Goal: Task Accomplishment & Management: Use online tool/utility

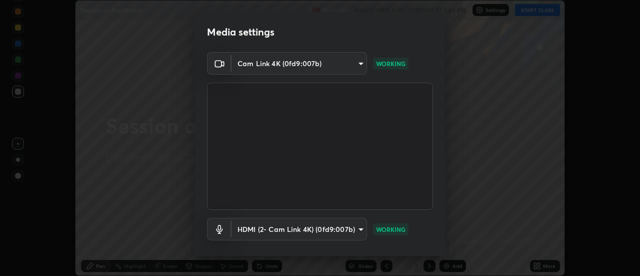
scroll to position [53, 0]
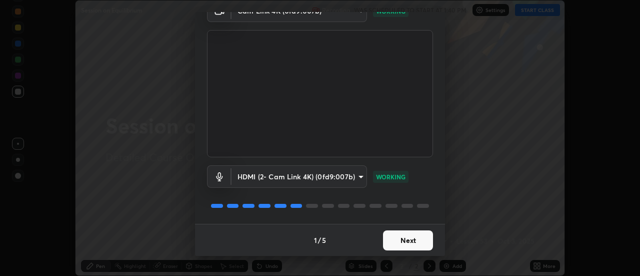
click at [415, 240] on button "Next" at bounding box center [408, 240] width 50 height 20
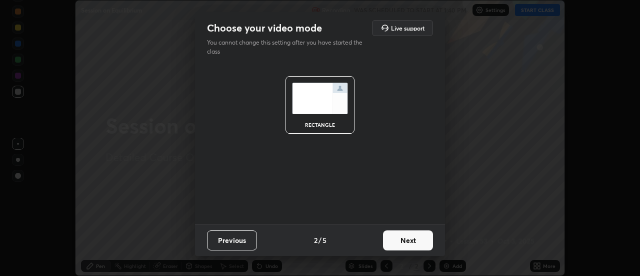
scroll to position [0, 0]
click at [414, 240] on button "Next" at bounding box center [408, 240] width 50 height 20
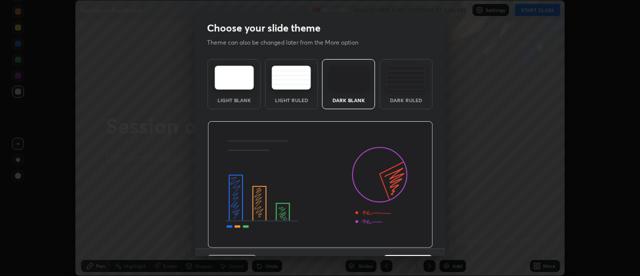
click at [415, 243] on img at bounding box center [321, 184] width 226 height 127
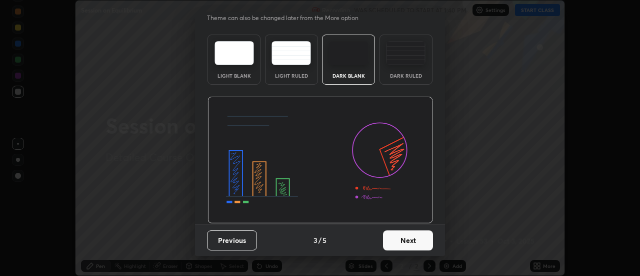
click at [408, 233] on button "Next" at bounding box center [408, 240] width 50 height 20
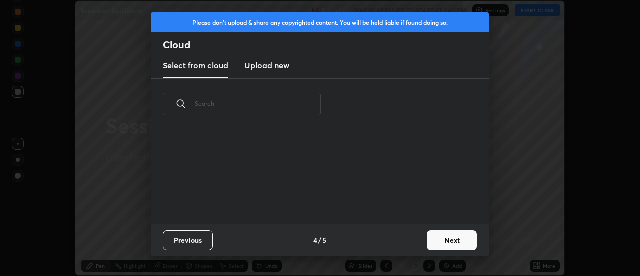
click at [408, 241] on div "Previous 4 / 5 Next" at bounding box center [320, 240] width 338 height 32
click at [410, 245] on div "Previous 4 / 5 Next" at bounding box center [320, 240] width 338 height 32
click at [456, 231] on button "Next" at bounding box center [452, 240] width 50 height 20
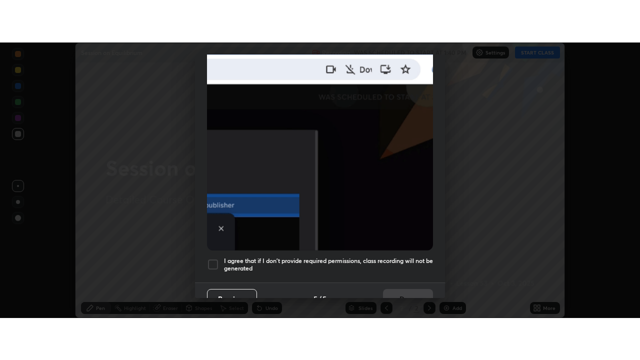
scroll to position [257, 0]
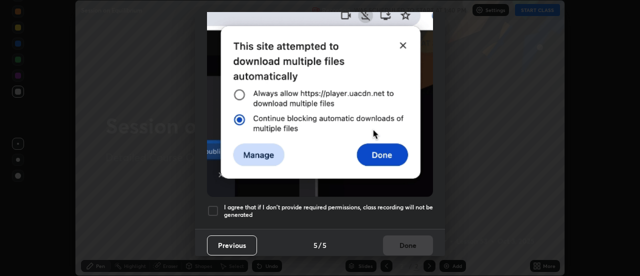
click at [414, 203] on h5 "I agree that if I don't provide required permissions, class recording will not …" at bounding box center [328, 211] width 209 height 16
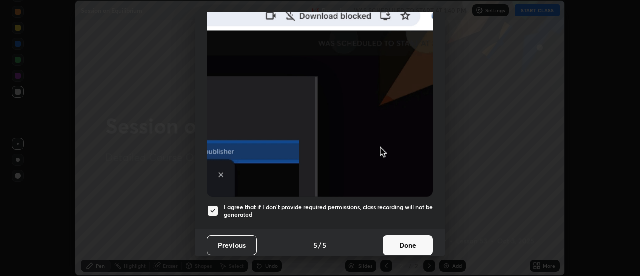
click at [412, 240] on button "Done" at bounding box center [408, 245] width 50 height 20
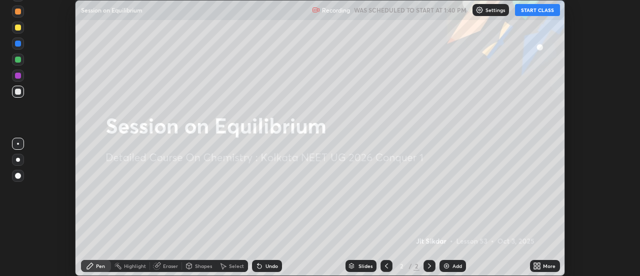
click at [533, 10] on button "START CLASS" at bounding box center [537, 10] width 45 height 12
click at [543, 264] on div "More" at bounding box center [545, 266] width 30 height 12
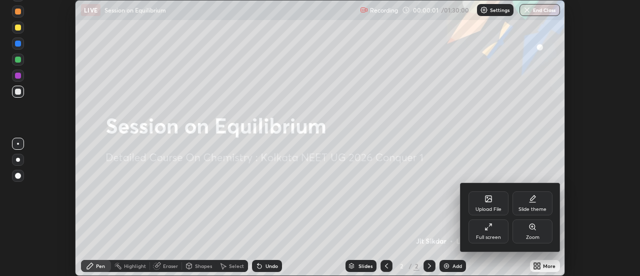
click at [496, 234] on div "Full screen" at bounding box center [489, 231] width 40 height 24
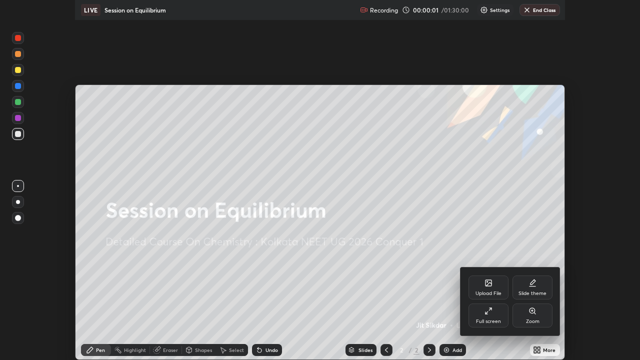
scroll to position [360, 640]
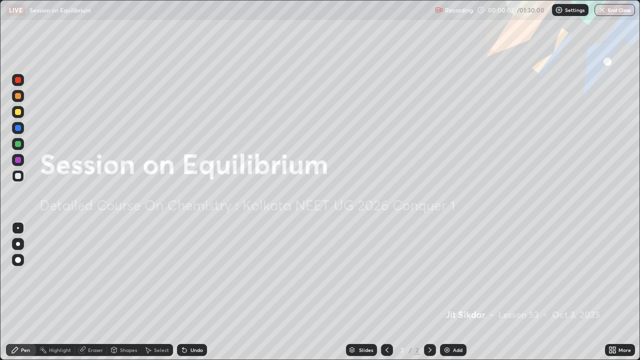
click at [450, 275] on img at bounding box center [447, 350] width 8 height 8
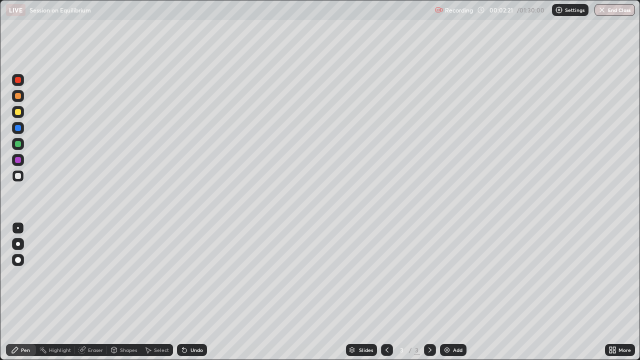
click at [92, 275] on div "Eraser" at bounding box center [95, 350] width 15 height 5
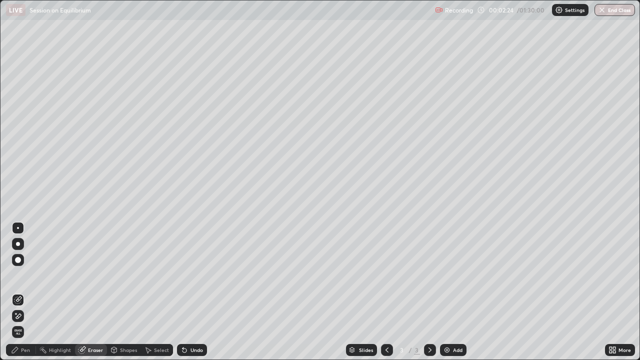
click at [21, 275] on div "Pen" at bounding box center [25, 350] width 9 height 5
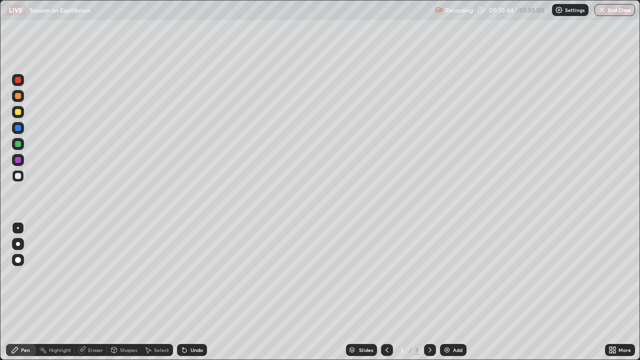
click at [456, 275] on div "Add" at bounding box center [453, 350] width 27 height 12
click at [21, 144] on div at bounding box center [18, 144] width 6 height 6
click at [193, 275] on div "Undo" at bounding box center [197, 350] width 13 height 5
click at [194, 275] on div "Undo" at bounding box center [192, 350] width 30 height 12
click at [21, 172] on div at bounding box center [18, 176] width 12 height 12
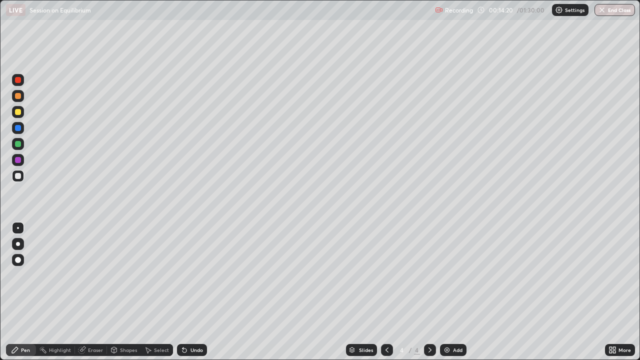
click at [197, 275] on div "Undo" at bounding box center [197, 350] width 13 height 5
click at [196, 275] on div "Undo" at bounding box center [192, 350] width 30 height 12
click at [195, 275] on div "Undo" at bounding box center [197, 350] width 13 height 5
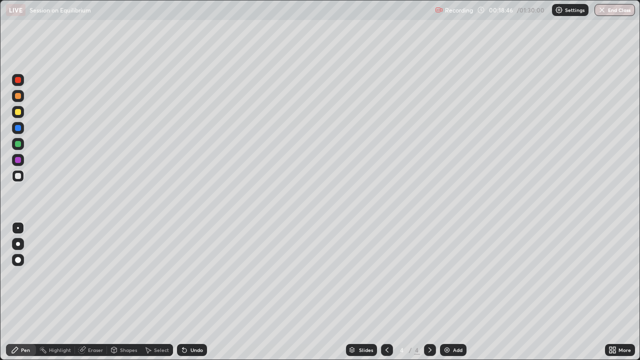
click at [452, 275] on div "Add" at bounding box center [453, 350] width 27 height 12
click at [20, 111] on div at bounding box center [18, 112] width 6 height 6
click at [21, 177] on div at bounding box center [18, 176] width 6 height 6
click at [455, 275] on div "Add" at bounding box center [458, 350] width 10 height 5
click at [22, 143] on div at bounding box center [18, 144] width 12 height 12
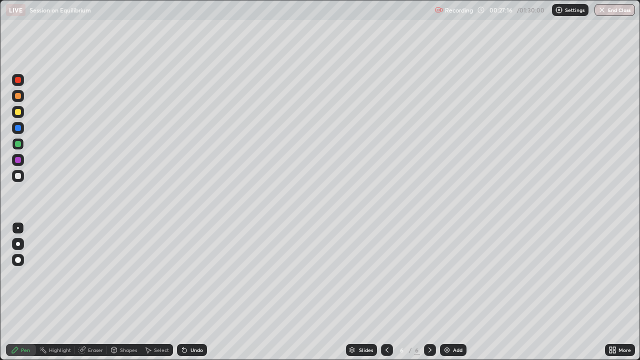
click at [20, 112] on div at bounding box center [18, 112] width 6 height 6
click at [21, 178] on div at bounding box center [18, 176] width 12 height 12
click at [196, 275] on div "Undo" at bounding box center [197, 350] width 13 height 5
click at [198, 275] on div "Undo" at bounding box center [192, 350] width 30 height 12
click at [386, 275] on icon at bounding box center [387, 350] width 8 height 8
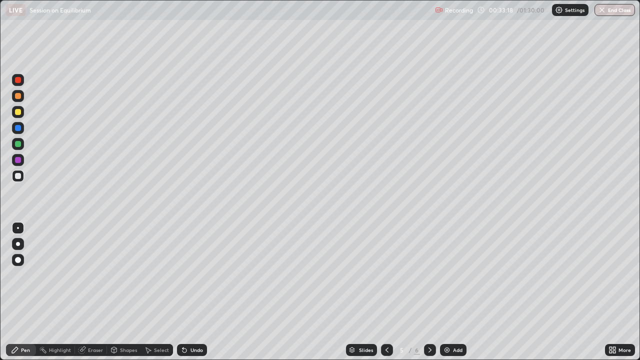
click at [429, 275] on icon at bounding box center [430, 350] width 8 height 8
click at [452, 275] on div "Add" at bounding box center [453, 350] width 27 height 12
click at [19, 112] on div at bounding box center [18, 112] width 6 height 6
click at [22, 171] on div at bounding box center [18, 176] width 12 height 12
click at [453, 275] on div "Add" at bounding box center [453, 350] width 27 height 12
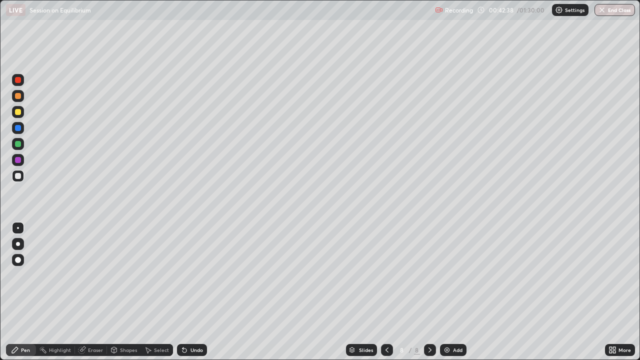
click at [196, 275] on div "Undo" at bounding box center [197, 350] width 13 height 5
click at [15, 181] on div at bounding box center [18, 176] width 12 height 12
click at [454, 275] on div "Add" at bounding box center [458, 350] width 10 height 5
click at [23, 116] on div at bounding box center [18, 112] width 12 height 12
click at [191, 275] on div "Undo" at bounding box center [197, 350] width 13 height 5
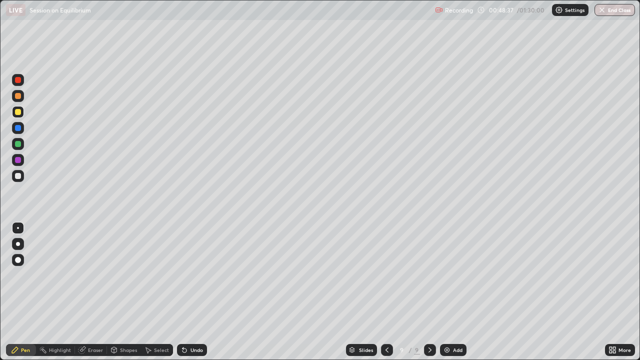
click at [192, 275] on div "Undo" at bounding box center [197, 350] width 13 height 5
click at [191, 275] on div "Undo" at bounding box center [192, 350] width 30 height 12
click at [18, 172] on div at bounding box center [18, 176] width 12 height 12
click at [86, 275] on div "Eraser" at bounding box center [91, 350] width 32 height 12
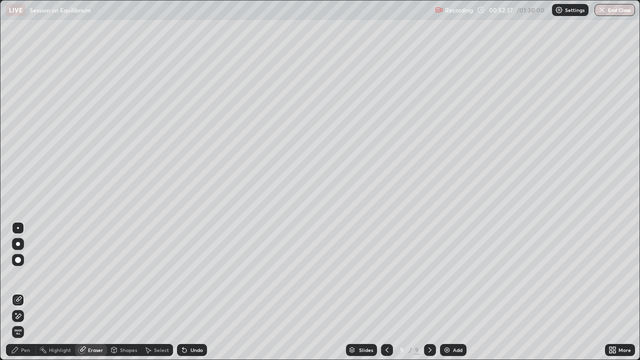
click at [14, 275] on icon at bounding box center [15, 350] width 6 height 6
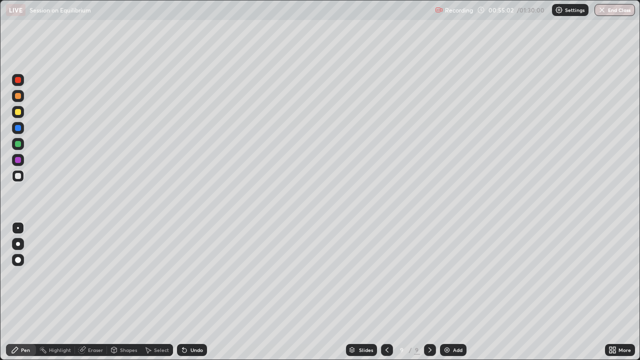
click at [441, 275] on div "Add" at bounding box center [453, 350] width 27 height 12
click at [200, 275] on div "Undo" at bounding box center [197, 350] width 13 height 5
click at [198, 275] on div "Undo" at bounding box center [192, 350] width 30 height 12
click at [199, 275] on div "Undo" at bounding box center [192, 350] width 30 height 12
click at [198, 275] on div "Undo" at bounding box center [192, 350] width 30 height 12
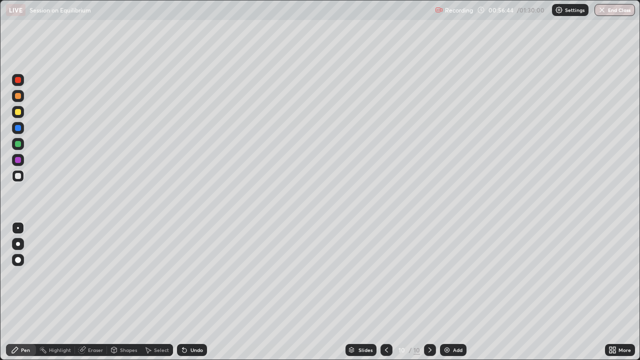
click at [198, 275] on div "Undo" at bounding box center [192, 350] width 30 height 12
click at [452, 275] on div "Add" at bounding box center [453, 350] width 27 height 12
click at [451, 275] on div "Add" at bounding box center [453, 350] width 27 height 12
click at [18, 113] on div at bounding box center [18, 112] width 6 height 6
click at [19, 176] on div at bounding box center [18, 176] width 6 height 6
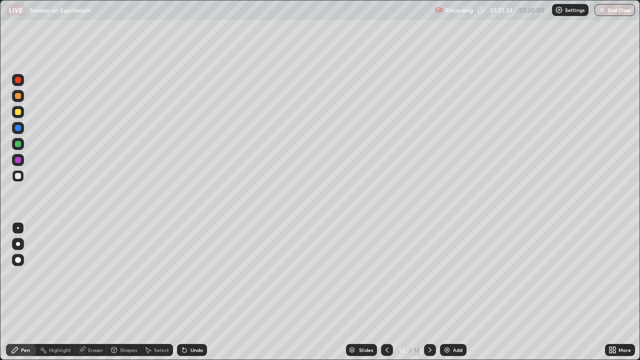
click at [454, 275] on div "Add" at bounding box center [458, 350] width 10 height 5
click at [610, 11] on button "End Class" at bounding box center [616, 10] width 40 height 12
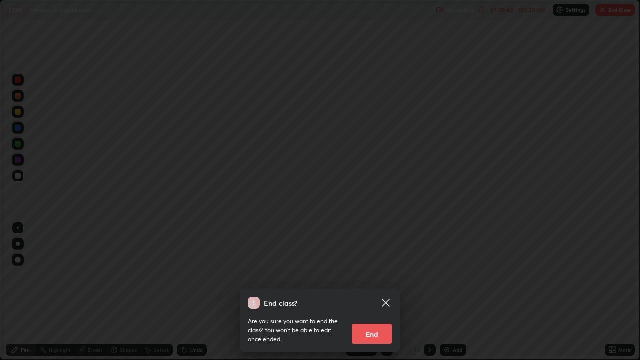
click at [379, 275] on button "End" at bounding box center [372, 334] width 40 height 20
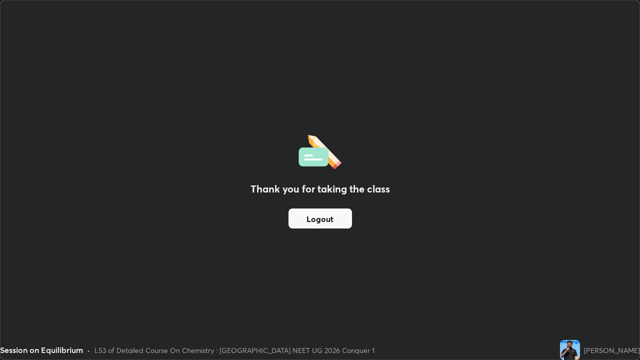
click at [333, 226] on button "Logout" at bounding box center [321, 219] width 64 height 20
